Goal: Book appointment/travel/reservation

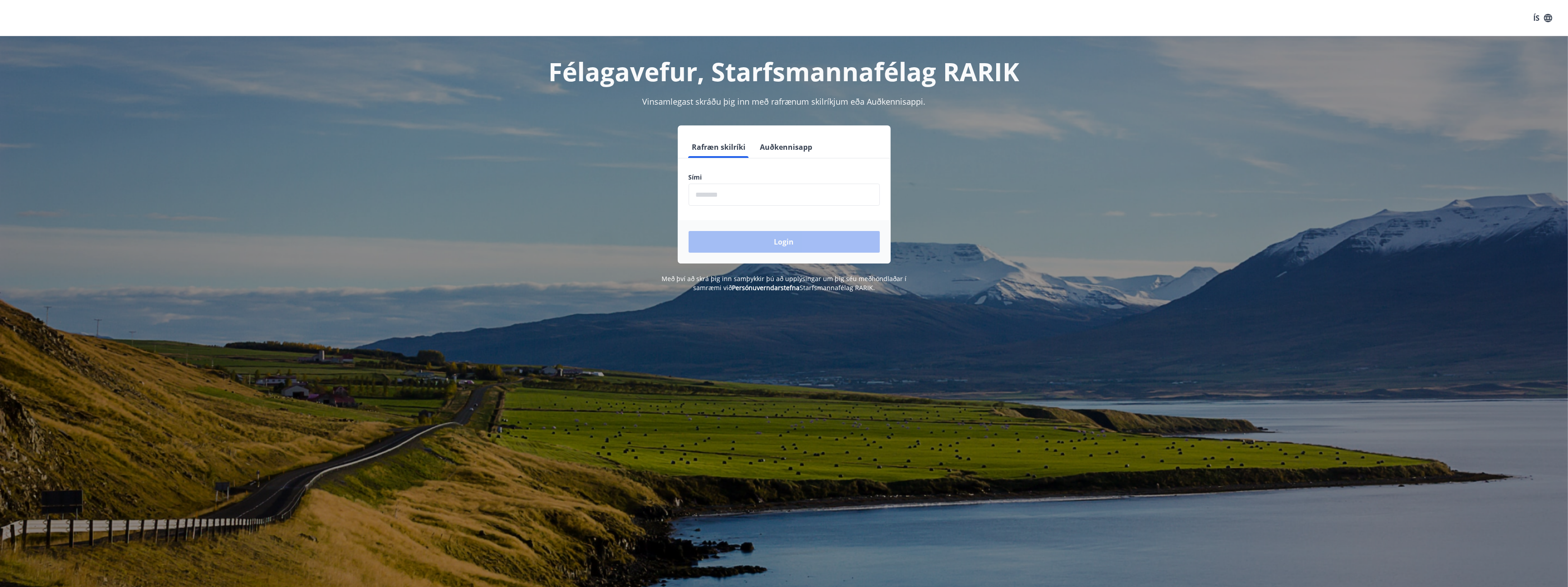
click at [759, 195] on input "phone" at bounding box center [784, 195] width 191 height 22
type input "********"
click at [759, 253] on div "Login" at bounding box center [785, 242] width 213 height 43
click at [763, 239] on button "Login" at bounding box center [784, 242] width 191 height 22
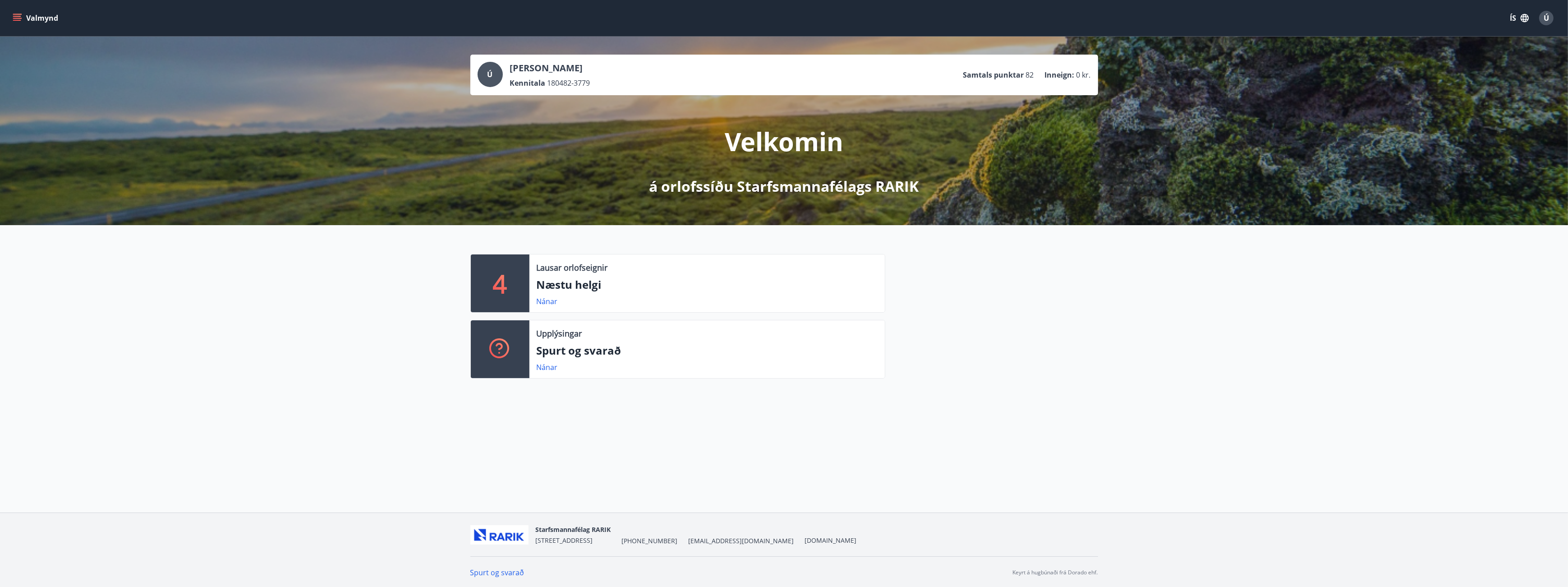
click at [18, 18] on icon "menu" at bounding box center [18, 18] width 10 height 1
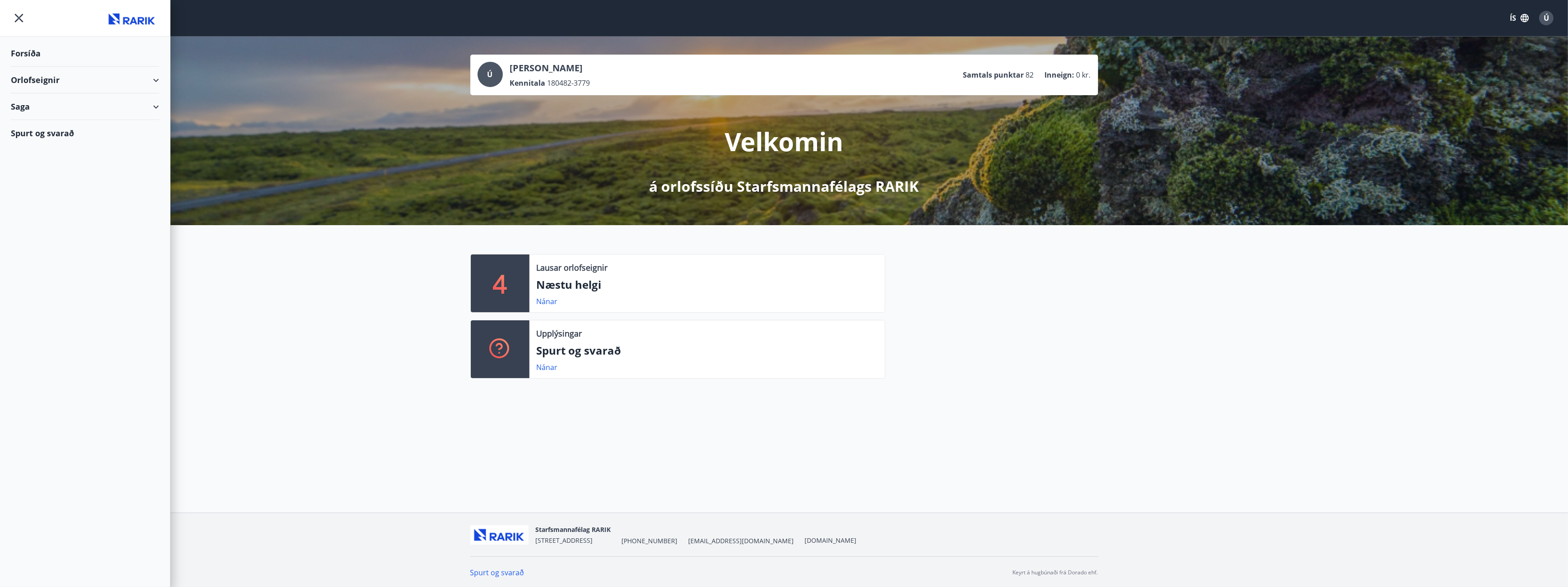
click at [67, 82] on div "Orlofseignir" at bounding box center [85, 80] width 149 height 27
click at [61, 122] on div "Bókunardagatal" at bounding box center [85, 121] width 134 height 19
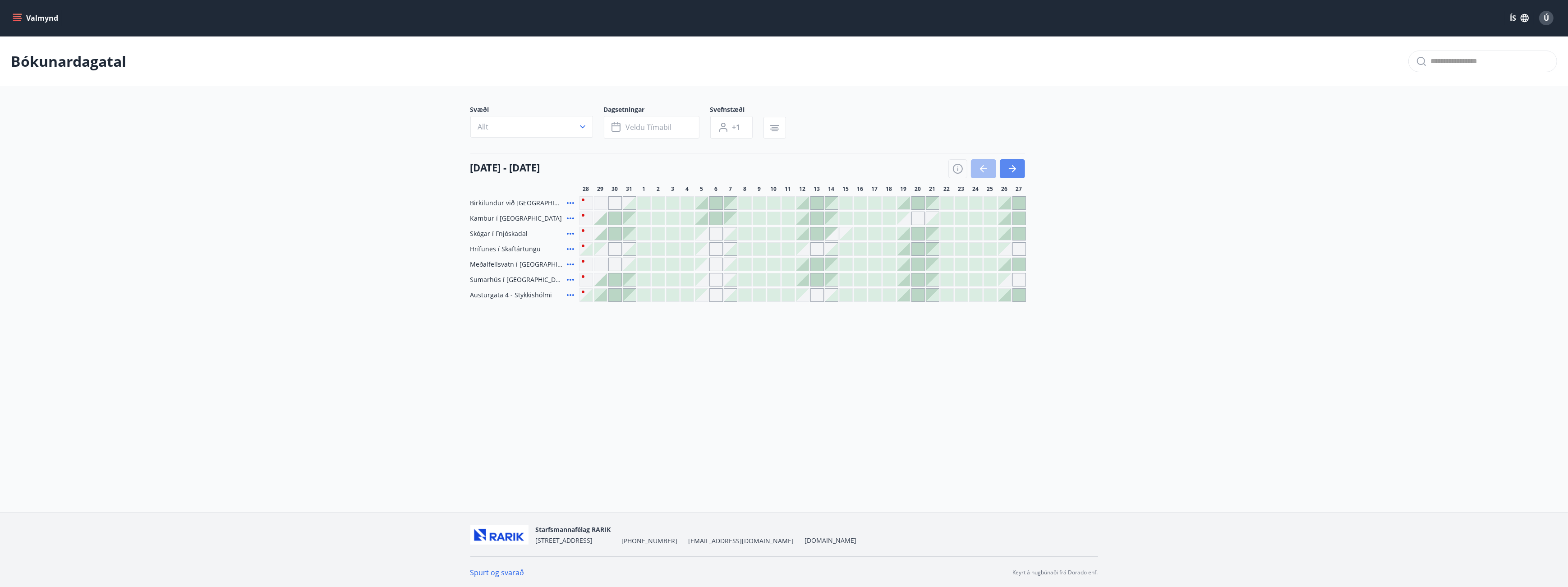
click at [1015, 168] on icon "button" at bounding box center [1014, 169] width 4 height 7
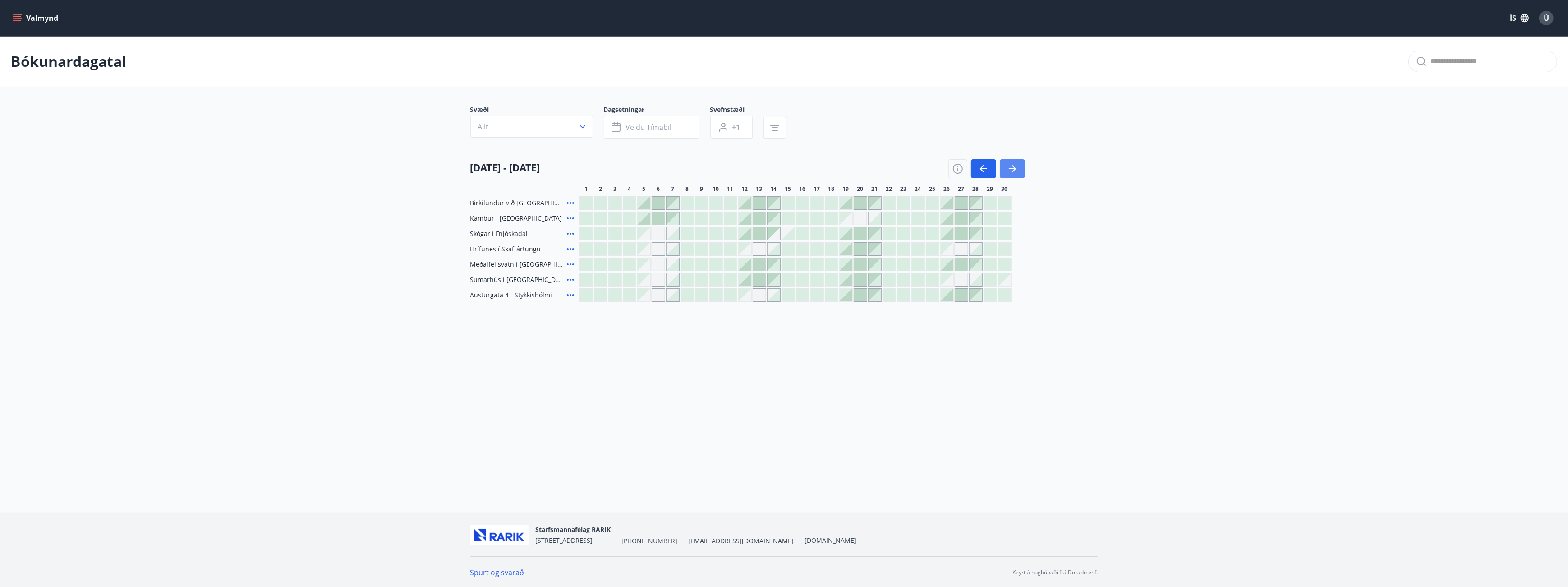
click at [1015, 168] on icon "button" at bounding box center [1014, 169] width 4 height 7
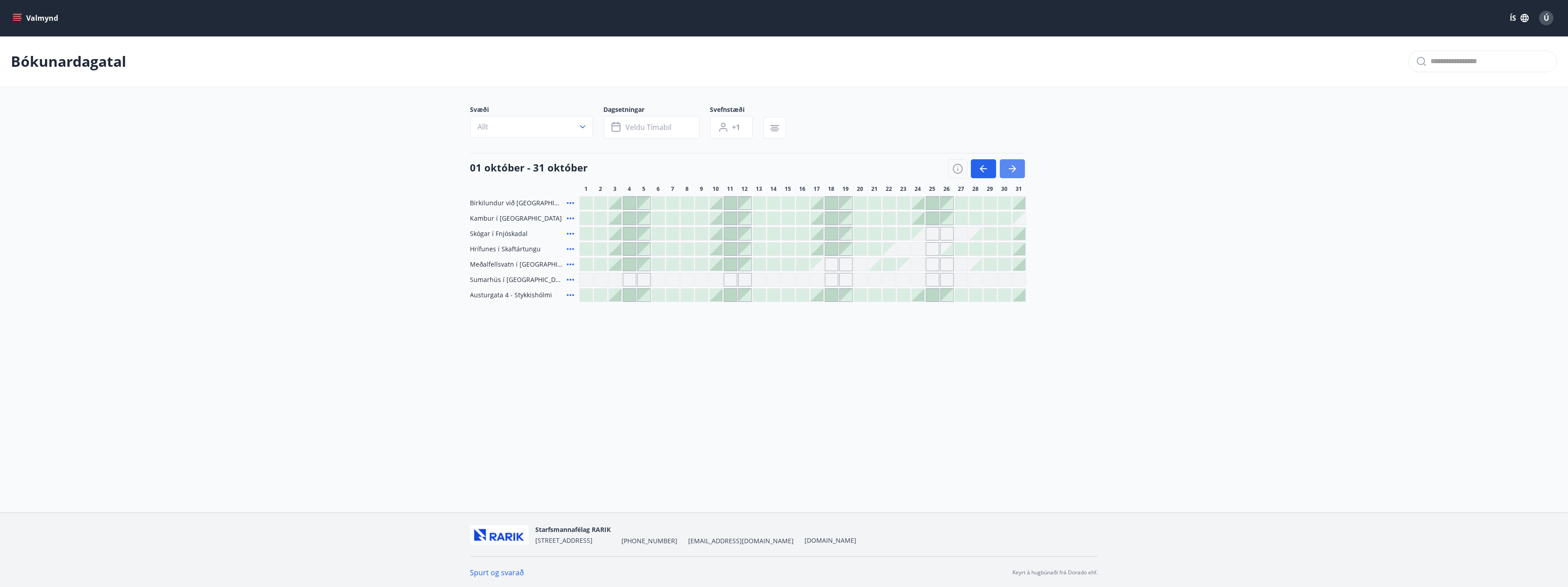
click at [1017, 171] on icon "button" at bounding box center [1012, 169] width 11 height 11
